Goal: Contribute content

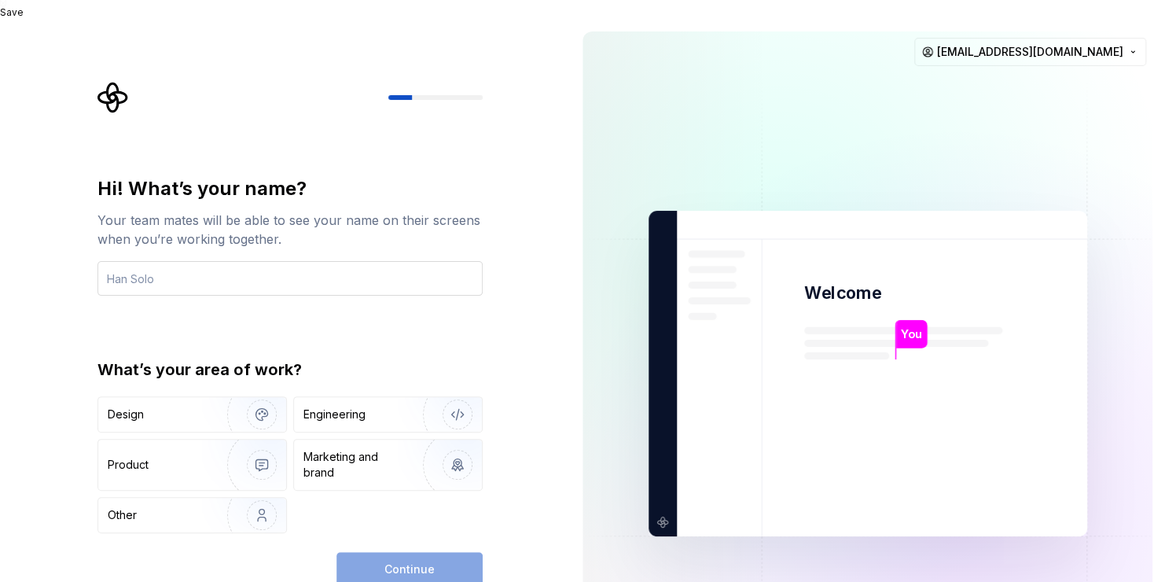
click at [119, 261] on input "text" at bounding box center [289, 278] width 385 height 35
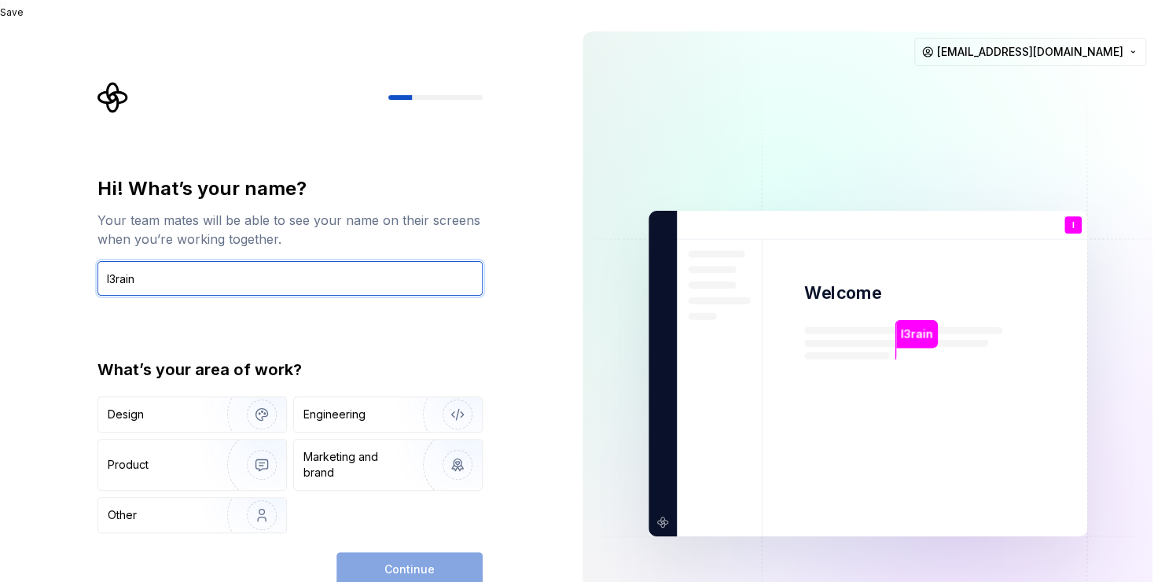
type input "I3rain"
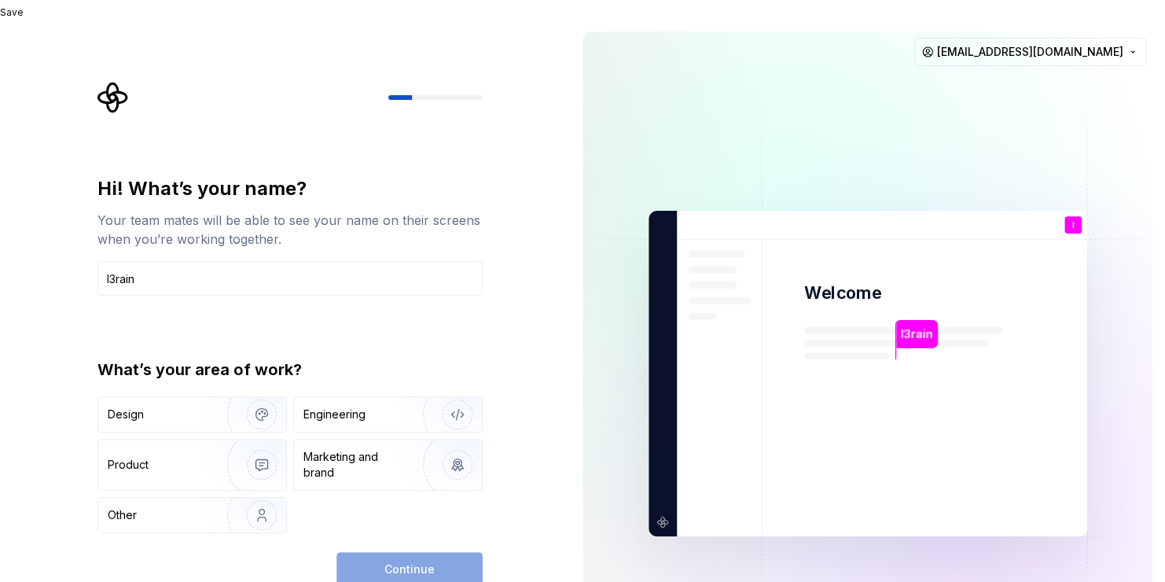
click at [513, 551] on div "Hi! What’s your name? Your team mates will be able to see your name on their sc…" at bounding box center [285, 373] width 570 height 709
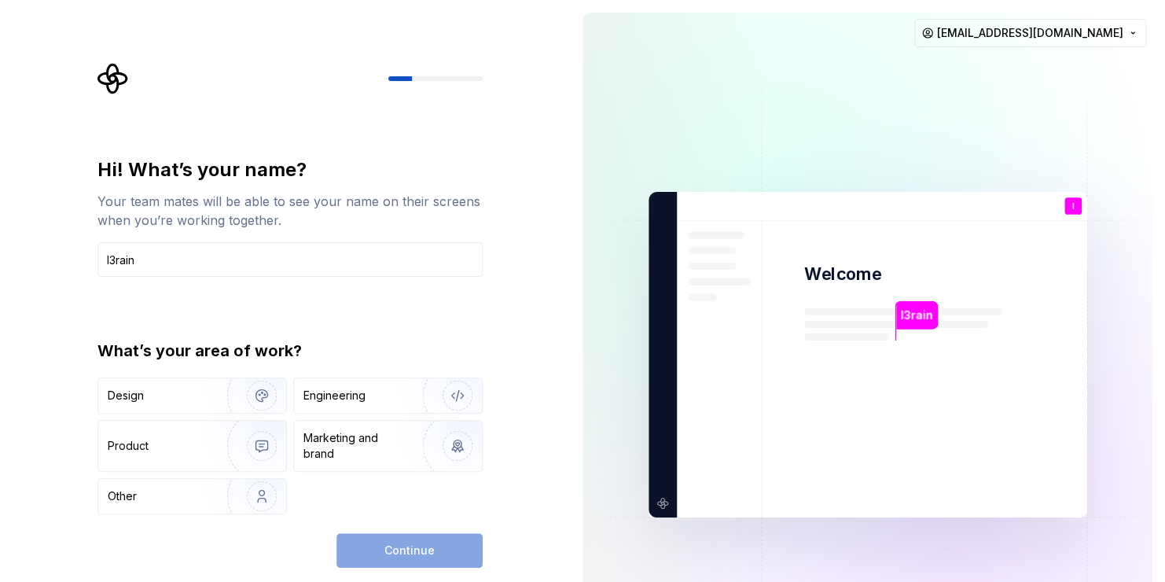
click at [426, 557] on div "Continue" at bounding box center [410, 550] width 146 height 35
click at [459, 392] on img "button" at bounding box center [447, 395] width 101 height 105
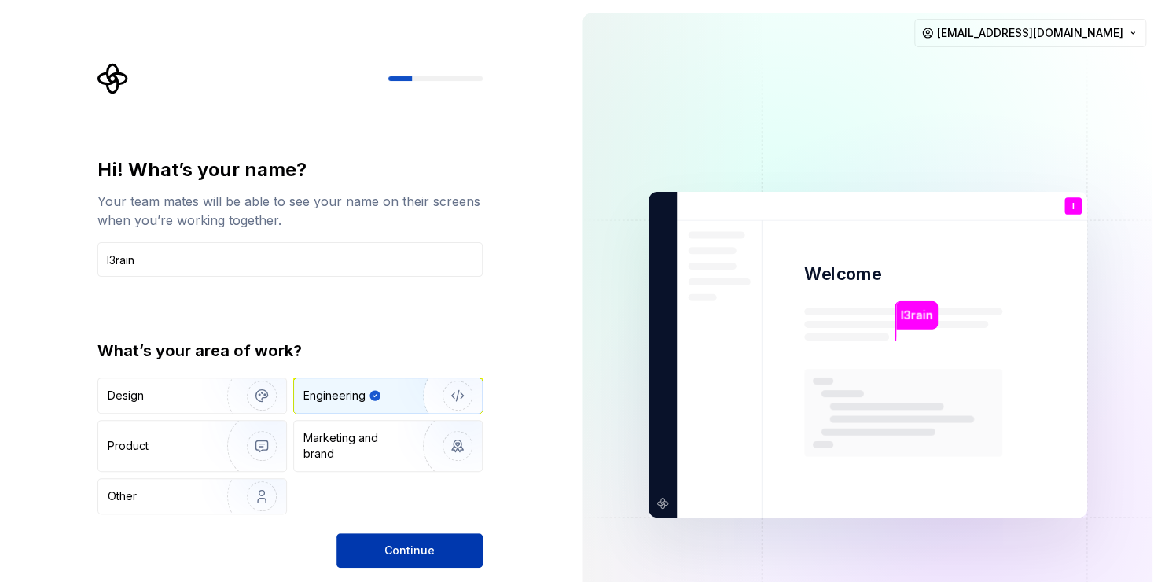
click at [459, 557] on button "Continue" at bounding box center [410, 550] width 146 height 35
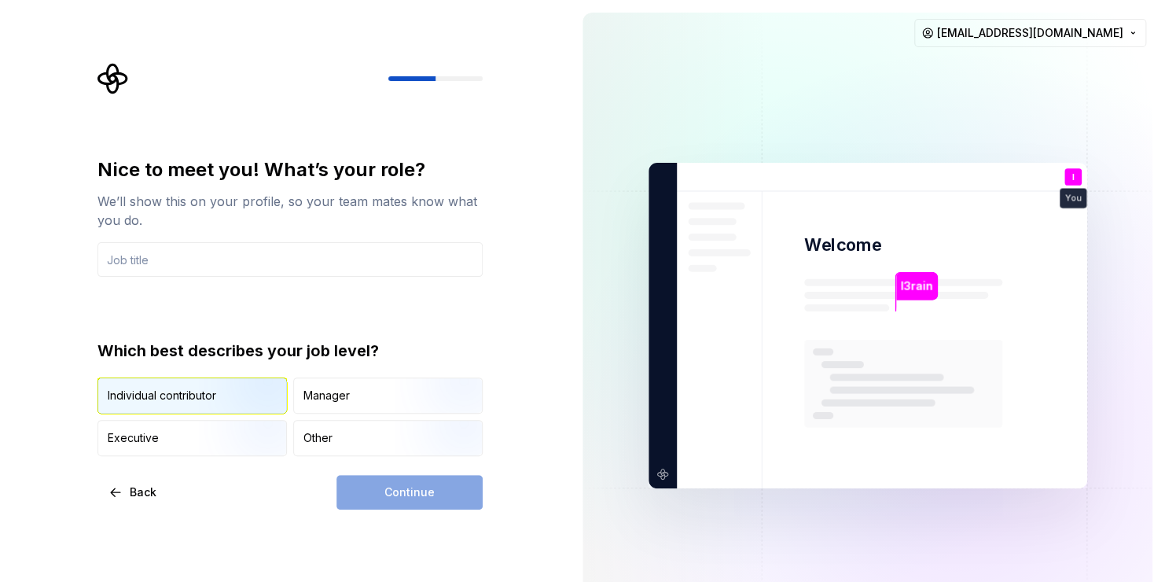
click at [231, 396] on img "button" at bounding box center [248, 414] width 101 height 105
click at [414, 494] on div "Continue" at bounding box center [410, 492] width 146 height 35
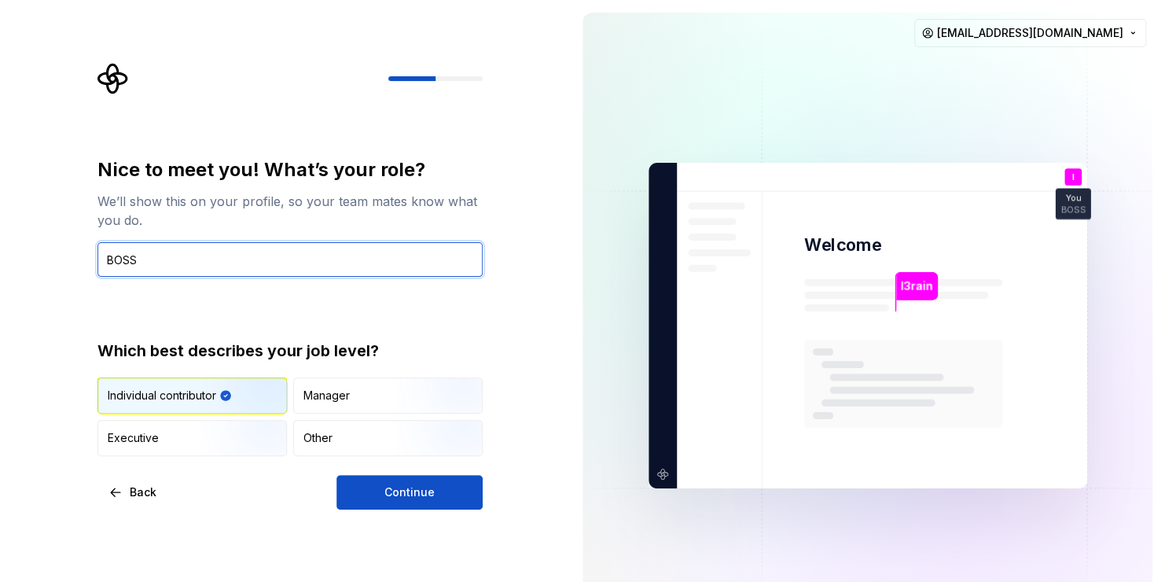
type input "BOSS"
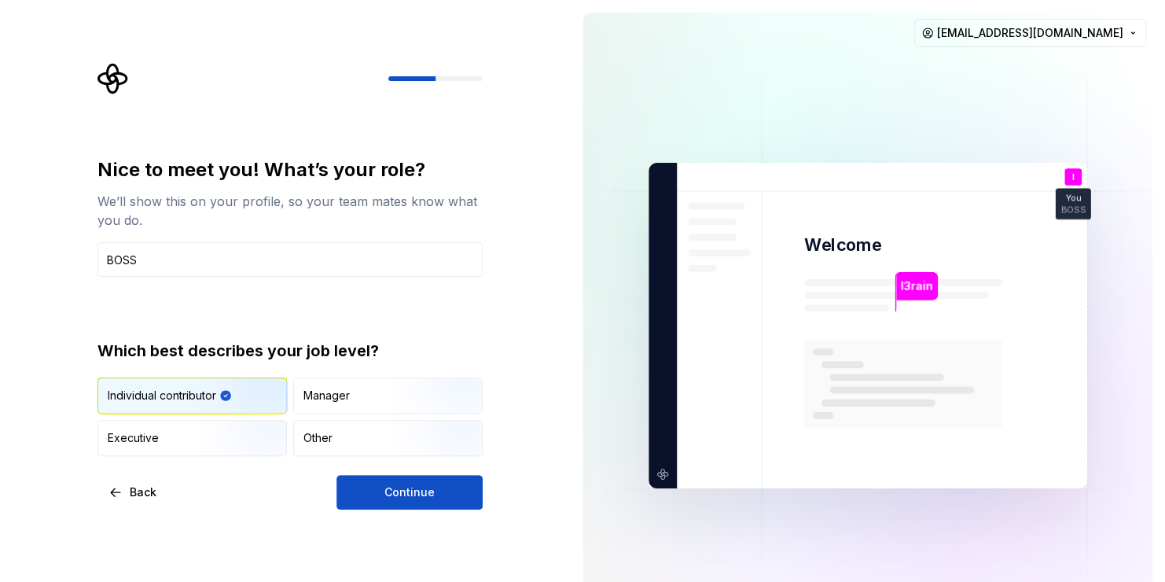
click at [435, 492] on button "Continue" at bounding box center [410, 492] width 146 height 35
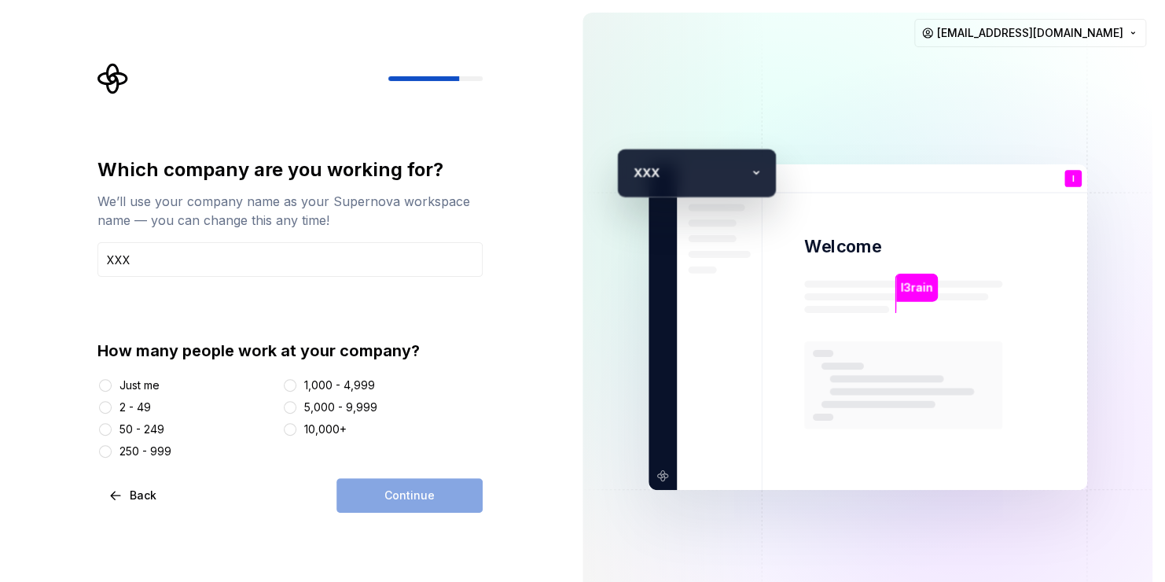
type input "XXX"
click at [110, 382] on button "Just me" at bounding box center [105, 385] width 13 height 13
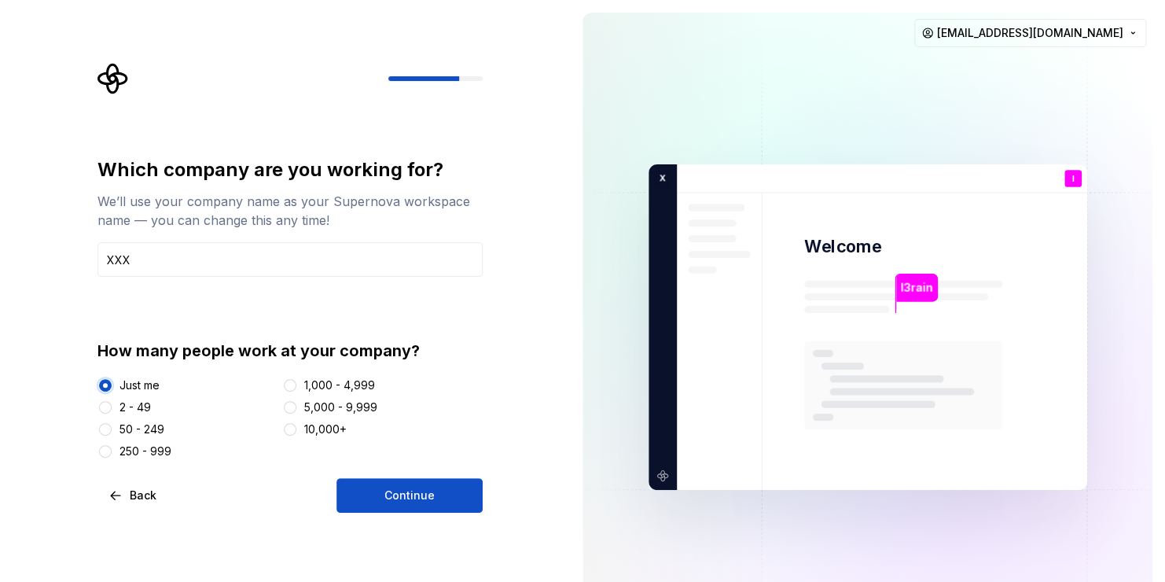
click at [428, 491] on span "Continue" at bounding box center [409, 495] width 50 height 16
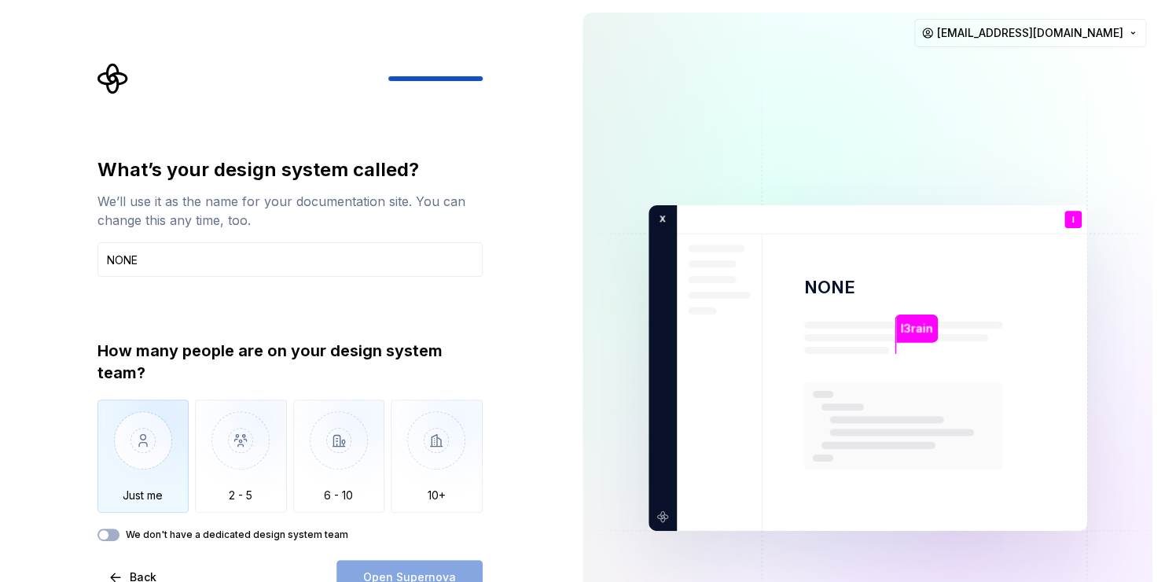
type input "NONE"
click at [145, 472] on img "button" at bounding box center [143, 451] width 92 height 105
click at [426, 572] on span "Open Supernova" at bounding box center [409, 577] width 93 height 16
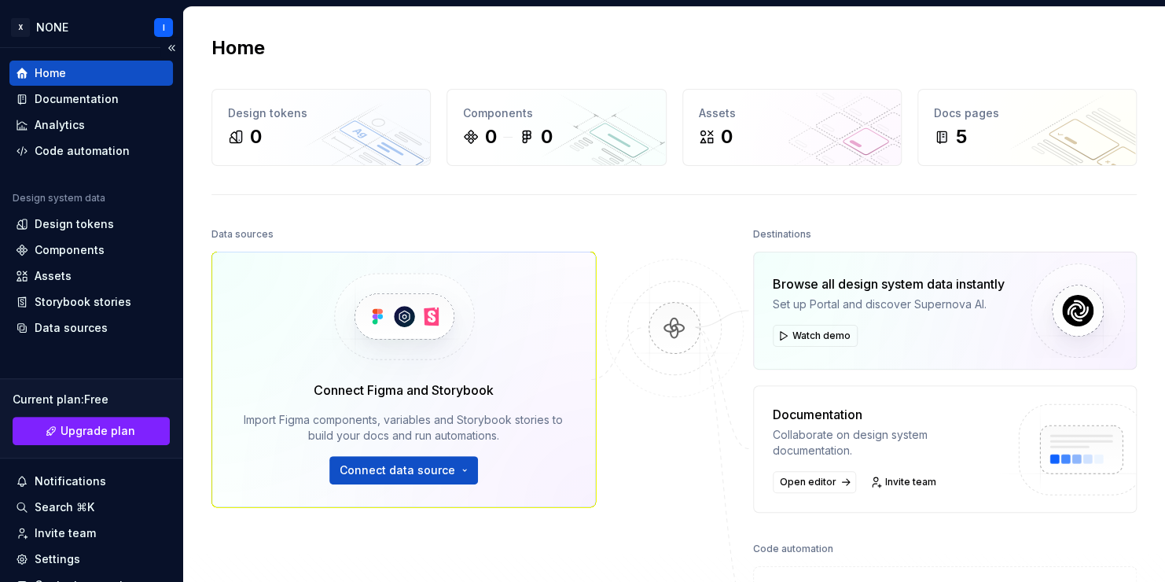
click at [131, 432] on link "Upgrade plan" at bounding box center [91, 431] width 157 height 28
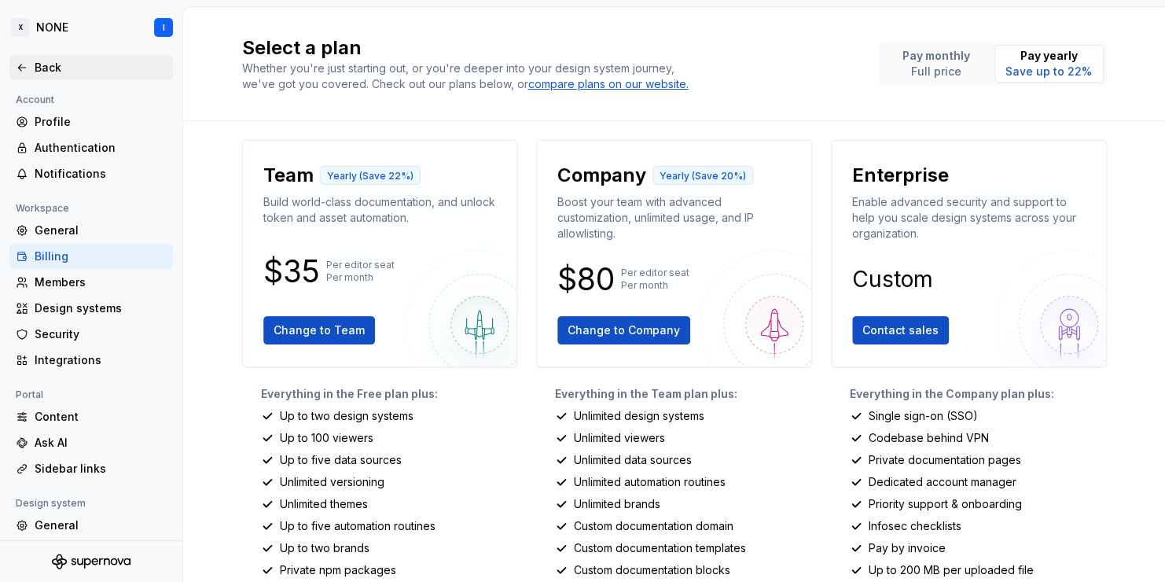
click at [23, 61] on icon at bounding box center [22, 67] width 13 height 13
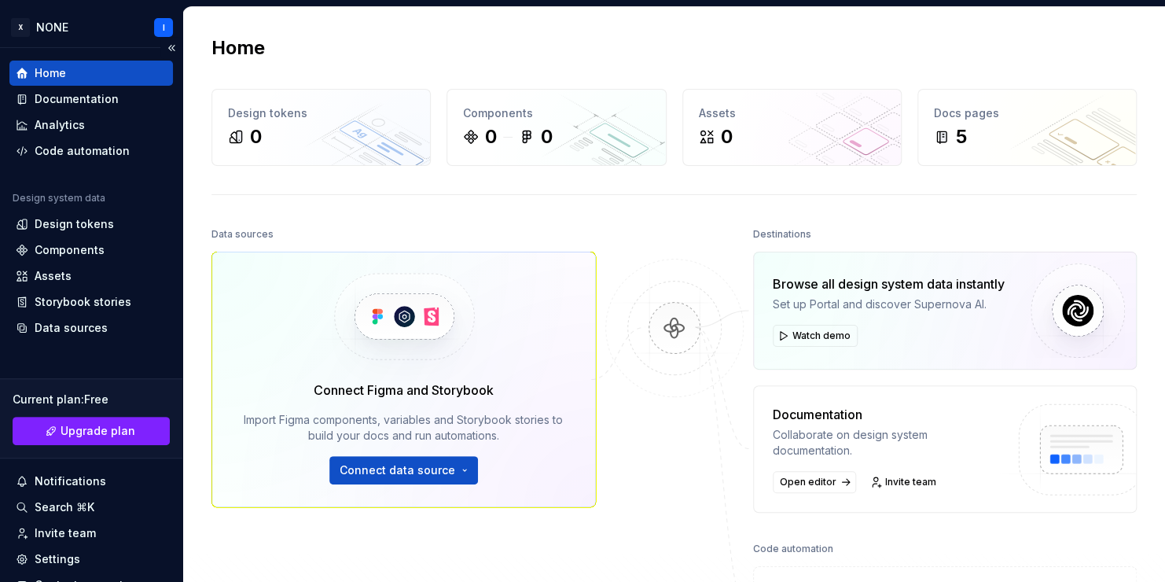
click at [123, 217] on div "Design tokens" at bounding box center [91, 224] width 151 height 16
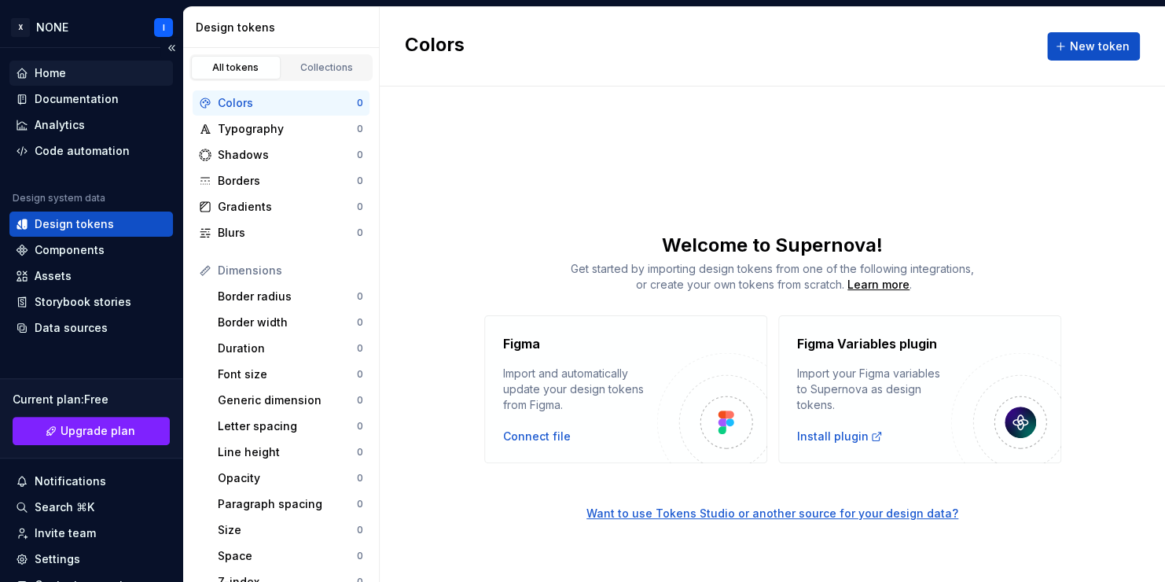
click at [55, 75] on div "Home" at bounding box center [50, 73] width 31 height 16
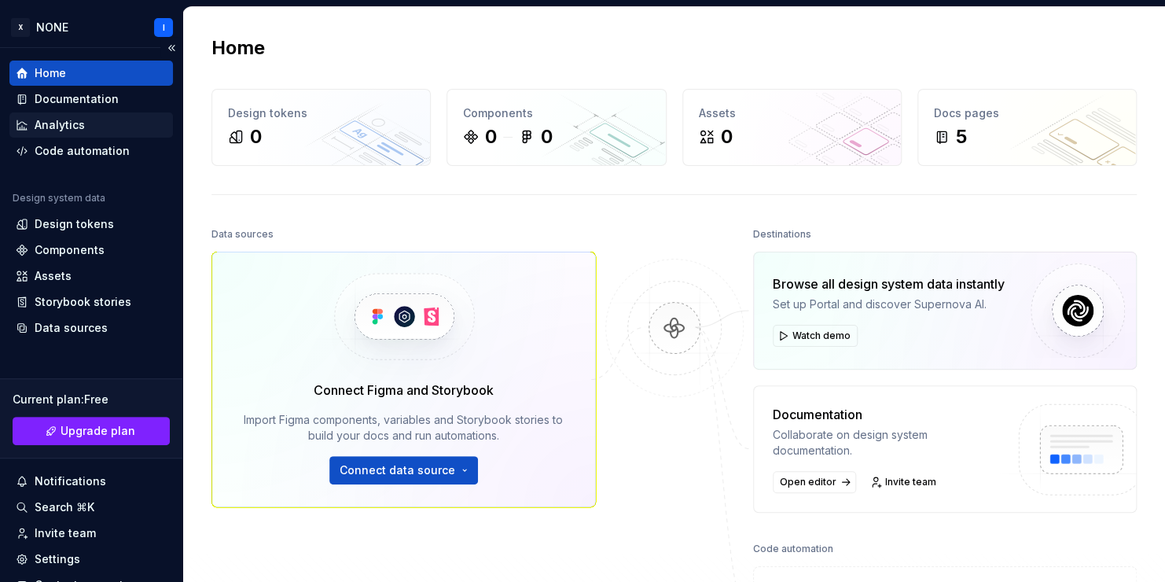
click at [120, 151] on div "Code automation" at bounding box center [82, 151] width 95 height 16
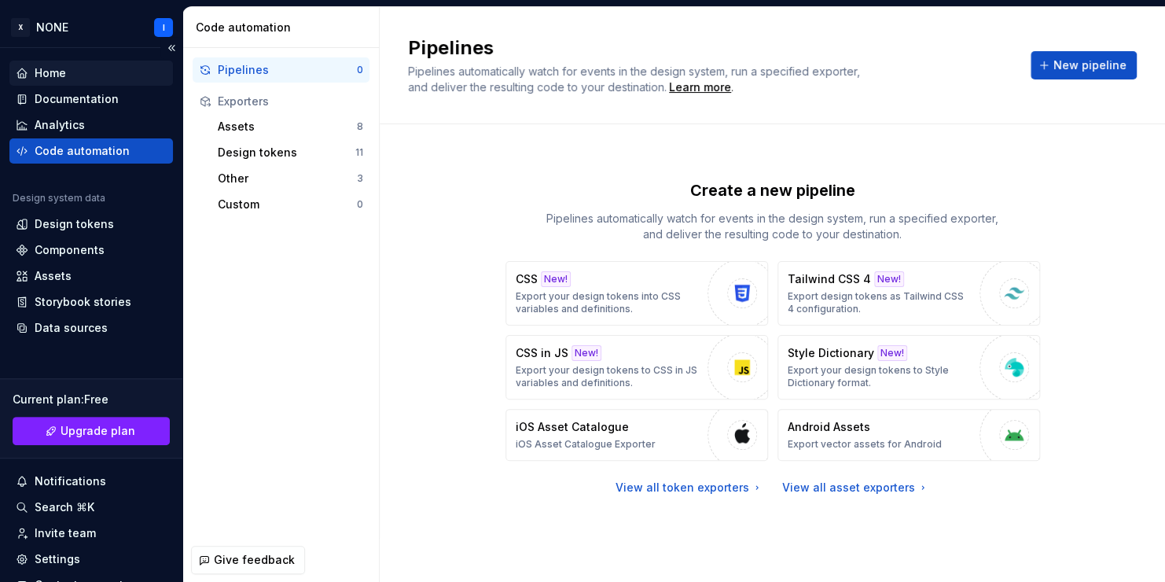
click at [81, 77] on div "Home" at bounding box center [91, 73] width 151 height 16
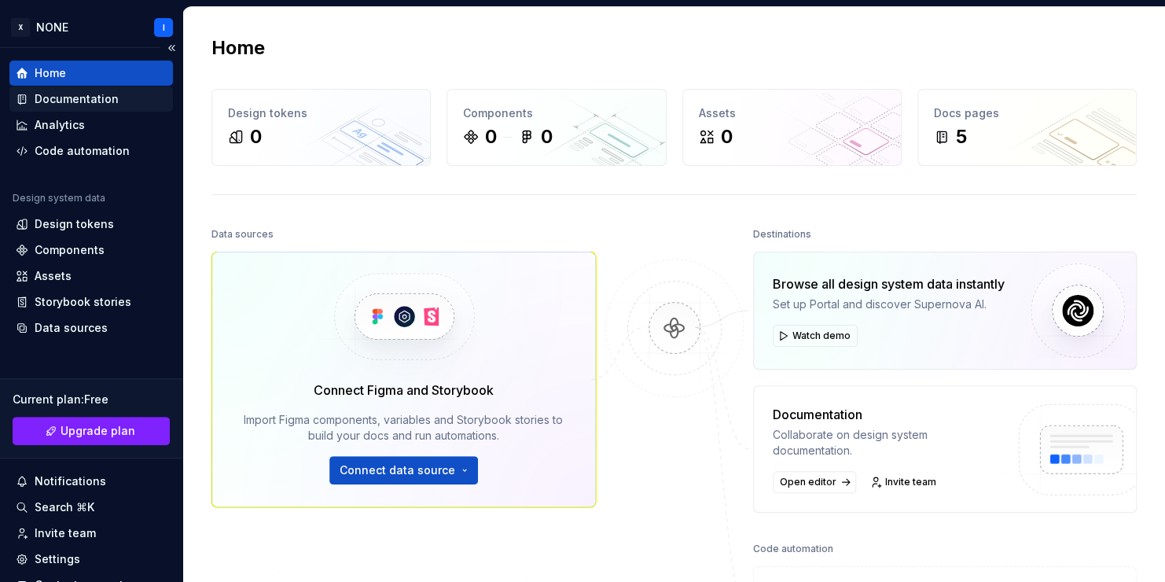
click at [101, 106] on div "Documentation" at bounding box center [77, 99] width 84 height 16
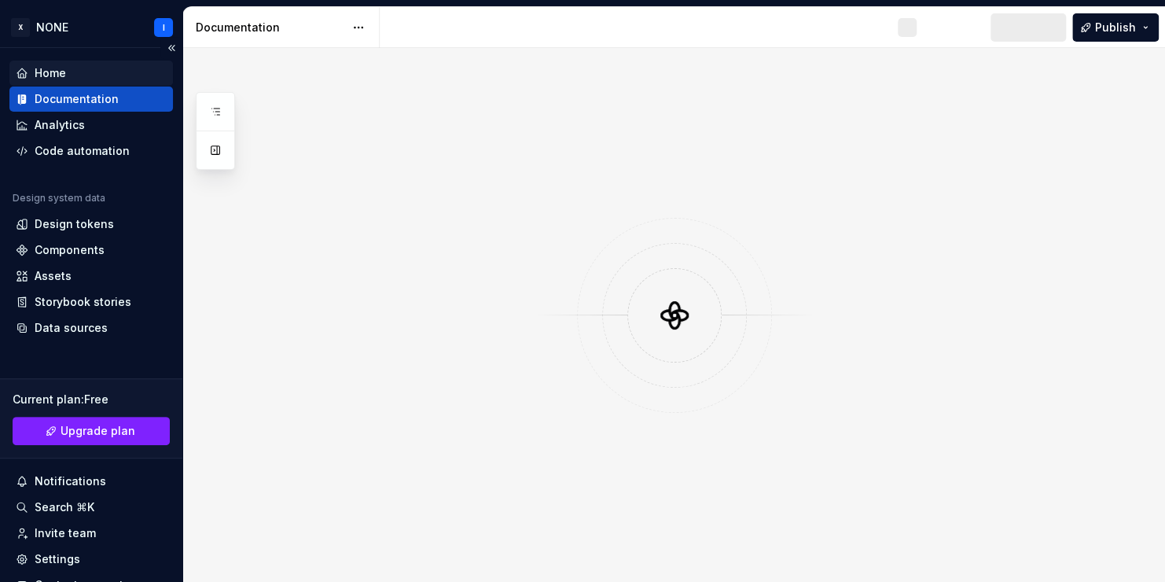
click at [108, 94] on div "Documentation" at bounding box center [77, 99] width 84 height 16
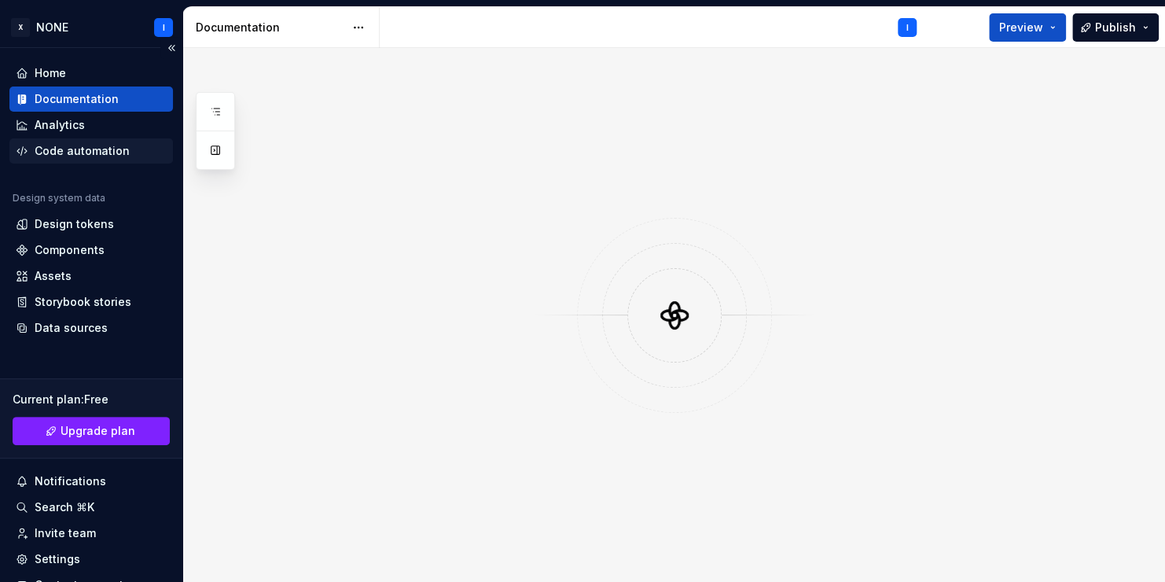
click at [112, 152] on div "Code automation" at bounding box center [82, 151] width 95 height 16
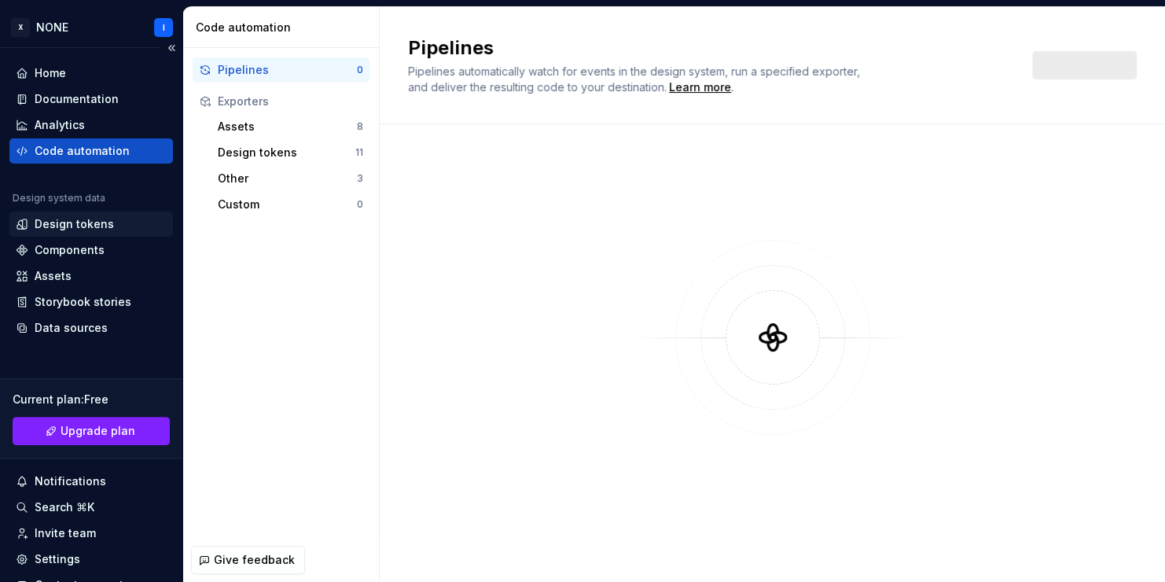
click at [110, 226] on div "Design tokens" at bounding box center [91, 224] width 151 height 16
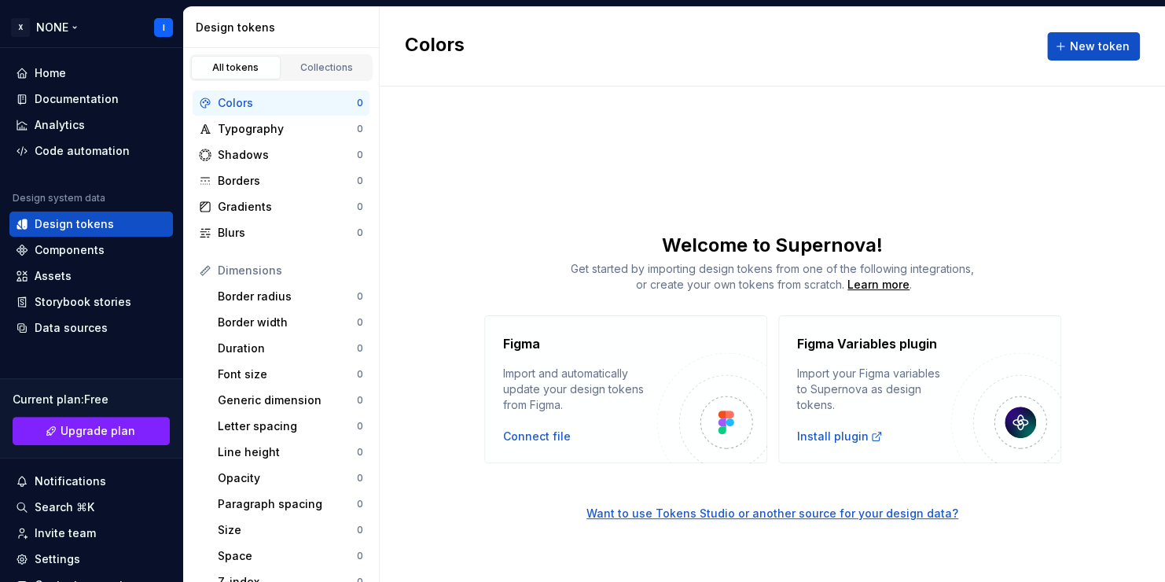
click at [156, 22] on html "Save X NONE I Home Documentation Analytics Code automation Design system data D…" at bounding box center [582, 291] width 1165 height 582
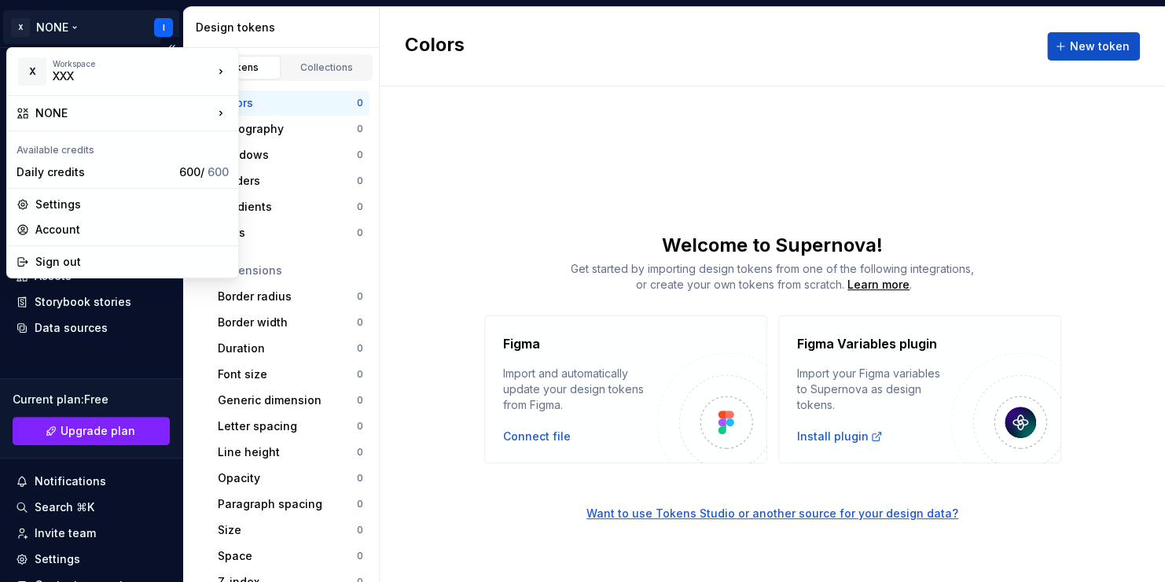
click at [130, 346] on div "Home Documentation Analytics Code automation Design system data Design tokens C…" at bounding box center [91, 342] width 182 height 588
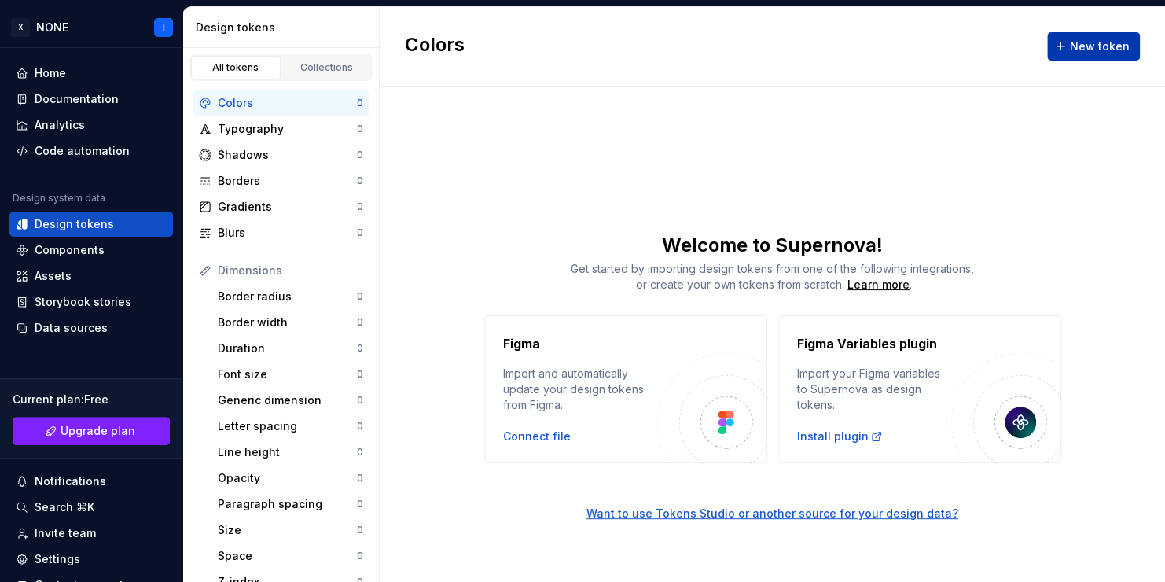
click at [1107, 46] on span "New token" at bounding box center [1100, 47] width 60 height 16
click at [1116, 49] on span "New token" at bounding box center [1100, 47] width 60 height 16
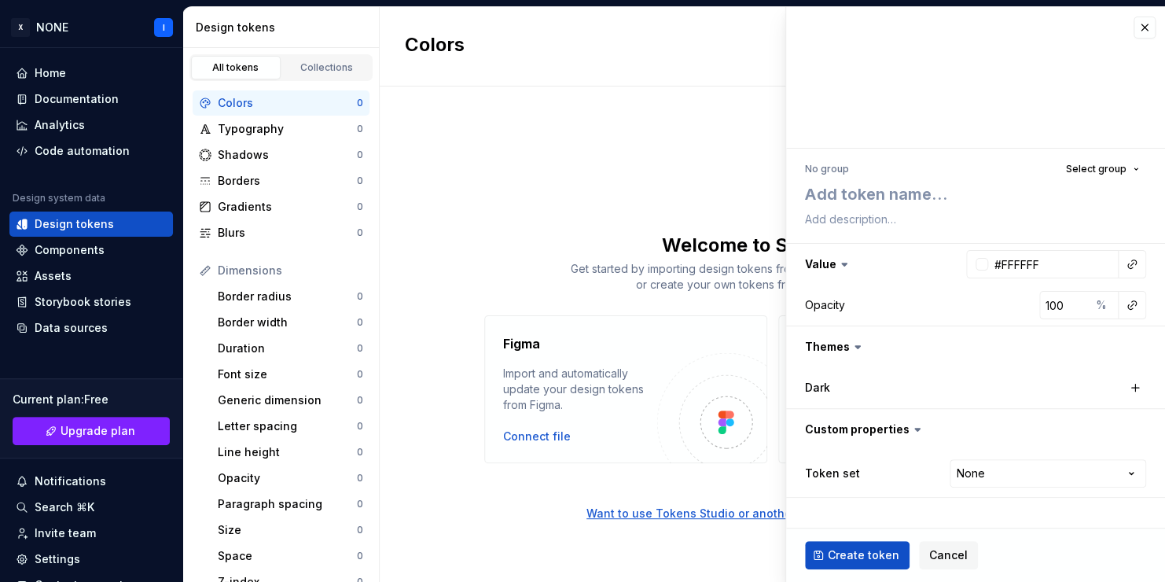
click at [1109, 54] on div at bounding box center [975, 78] width 379 height 142
type textarea "*"
click at [952, 557] on span "Cancel" at bounding box center [948, 555] width 39 height 16
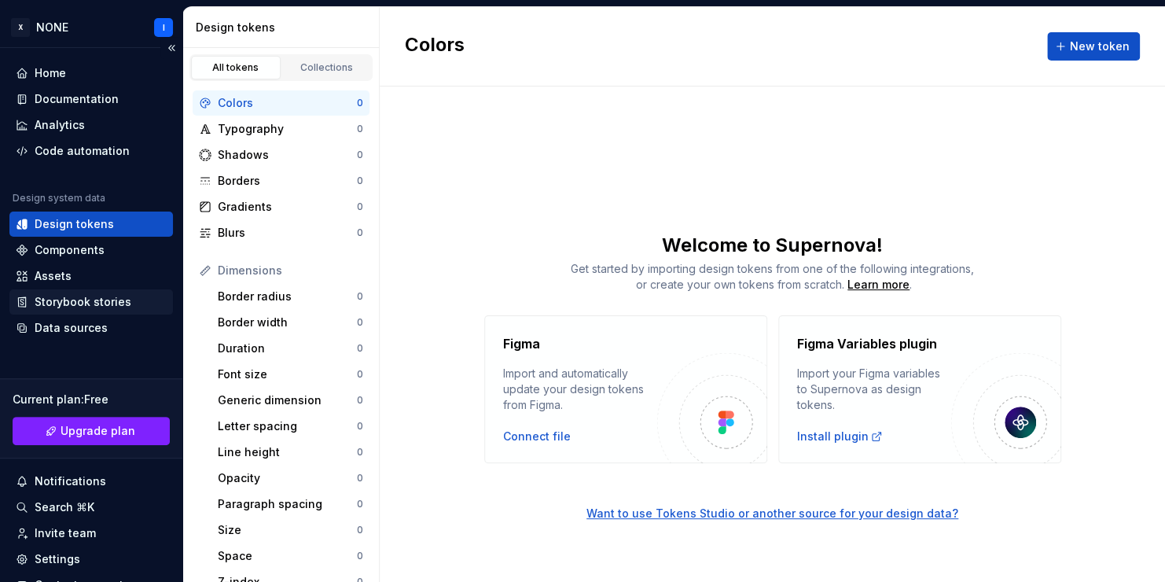
click at [134, 297] on div "Storybook stories" at bounding box center [91, 302] width 151 height 16
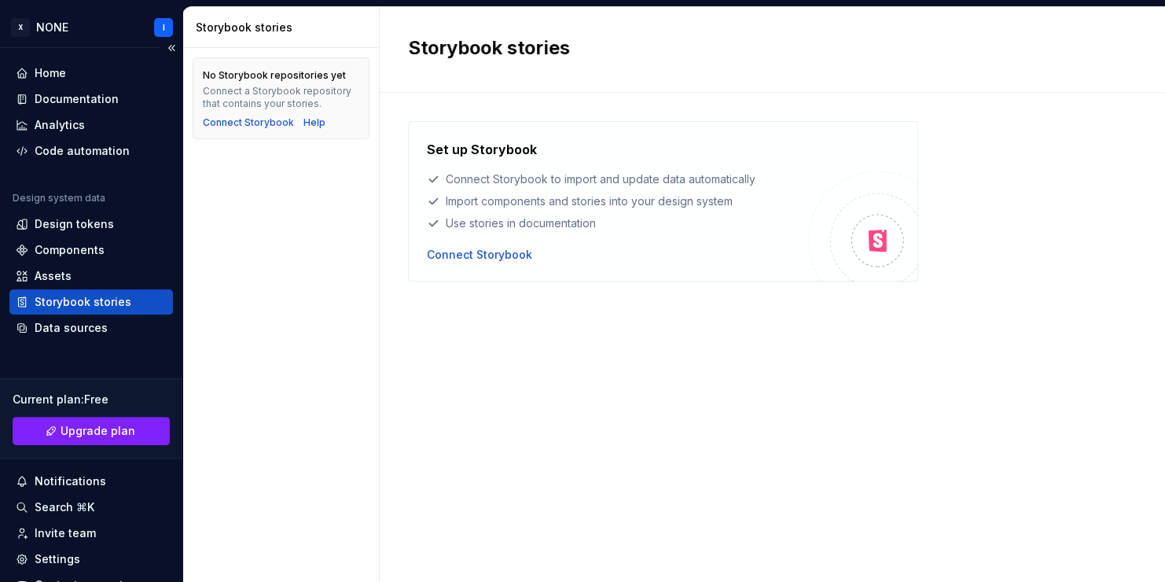
click at [89, 331] on div "Data sources" at bounding box center [71, 328] width 73 height 16
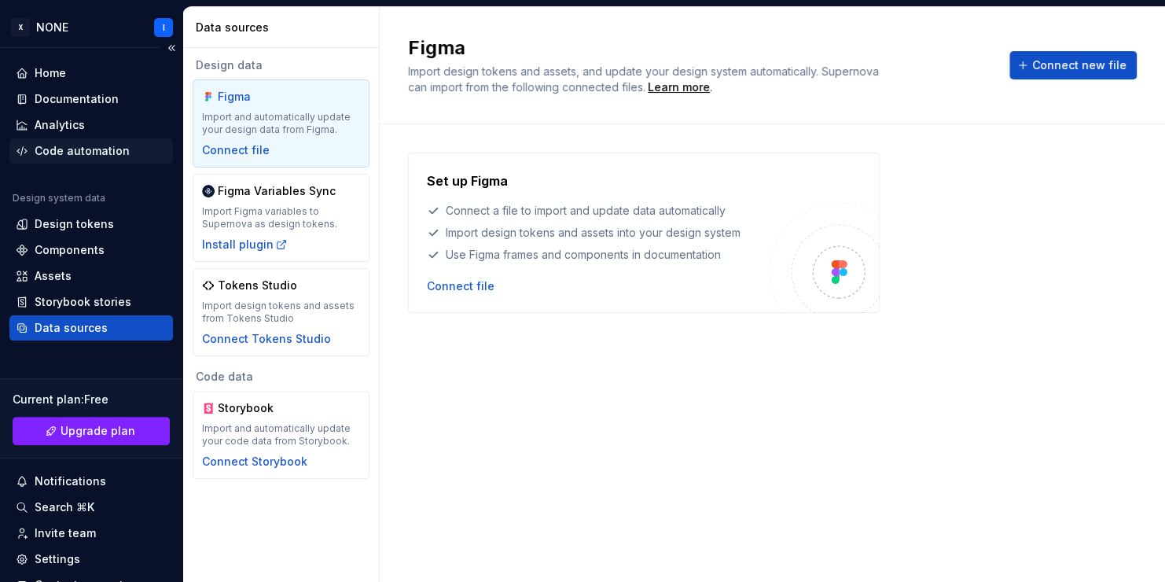
click at [95, 154] on div "Code automation" at bounding box center [82, 151] width 95 height 16
